Goal: Task Accomplishment & Management: Manage account settings

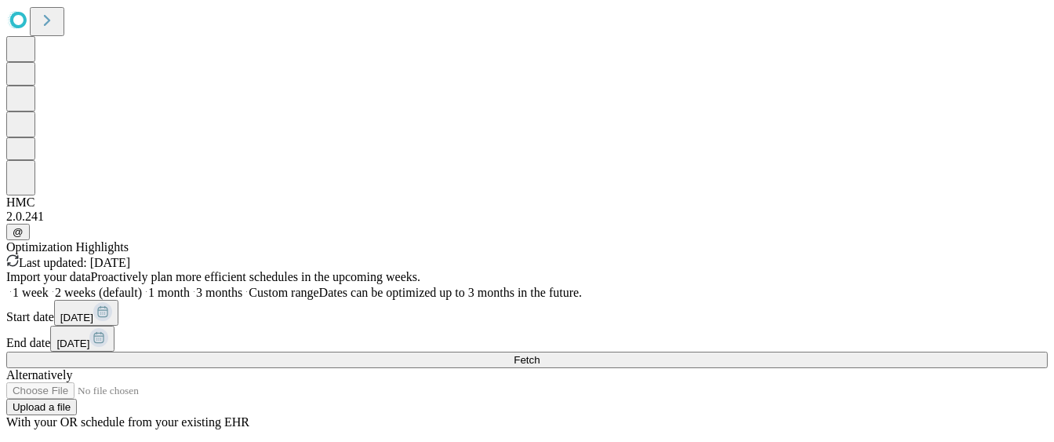
scroll to position [45, 0]
click at [77, 352] on button "Upload a file" at bounding box center [41, 406] width 71 height 16
click at [190, 285] on span at bounding box center [190, 291] width 0 height 13
click at [540, 352] on span "Fetch" at bounding box center [527, 360] width 26 height 12
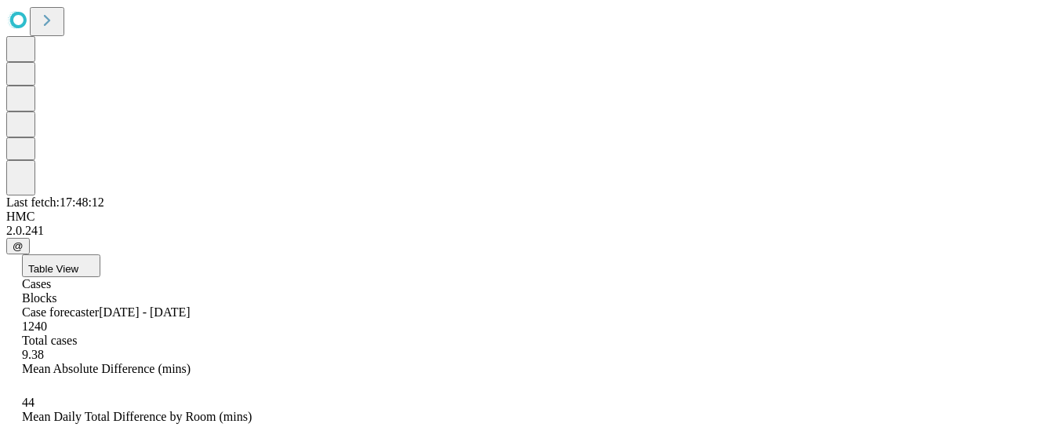
click at [100, 254] on button "Table View" at bounding box center [61, 265] width 78 height 23
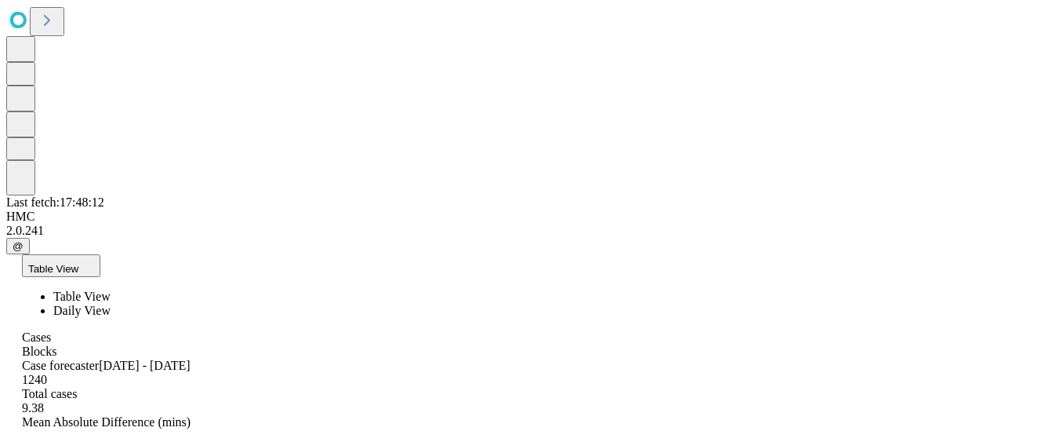
click at [111, 304] on span "Daily View" at bounding box center [81, 310] width 57 height 13
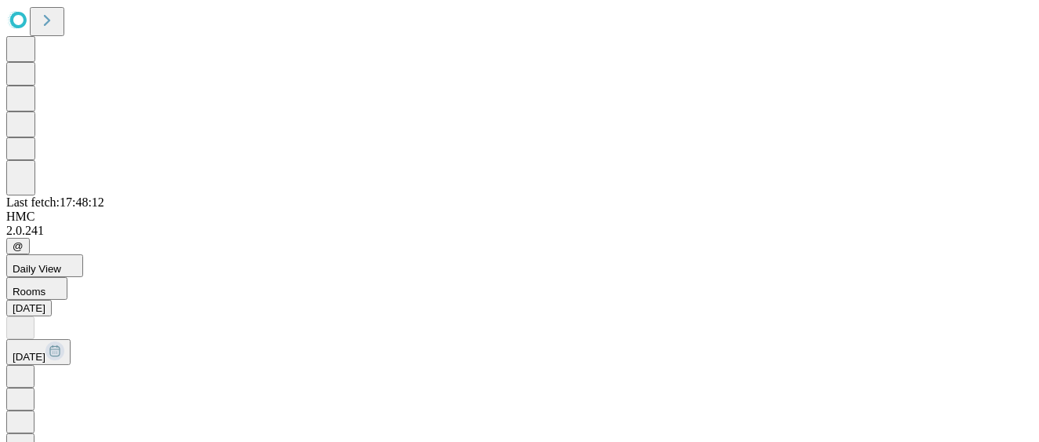
click at [28, 352] on icon at bounding box center [21, 375] width 16 height 16
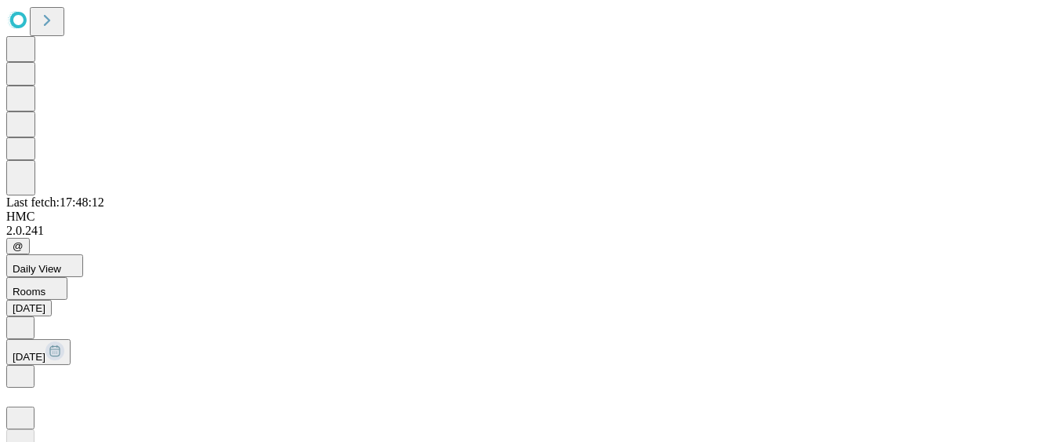
scroll to position [0, 0]
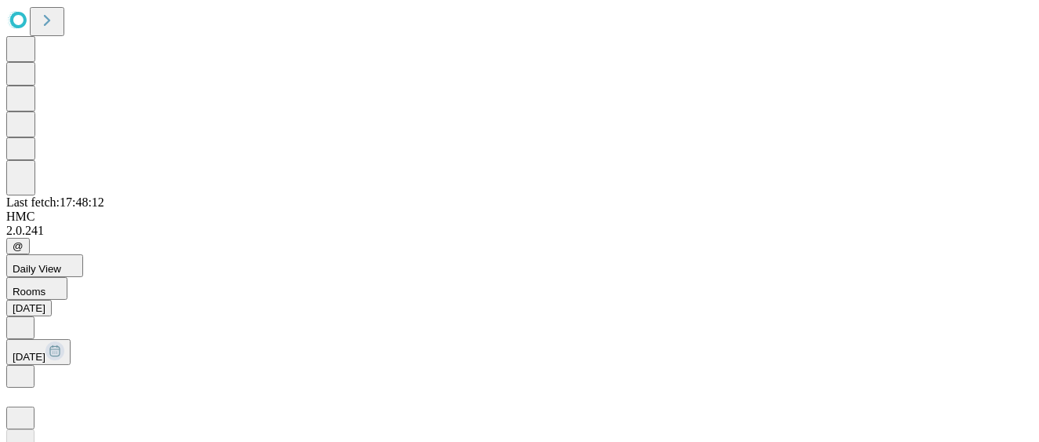
scroll to position [80, 0]
